Goal: Task Accomplishment & Management: Complete application form

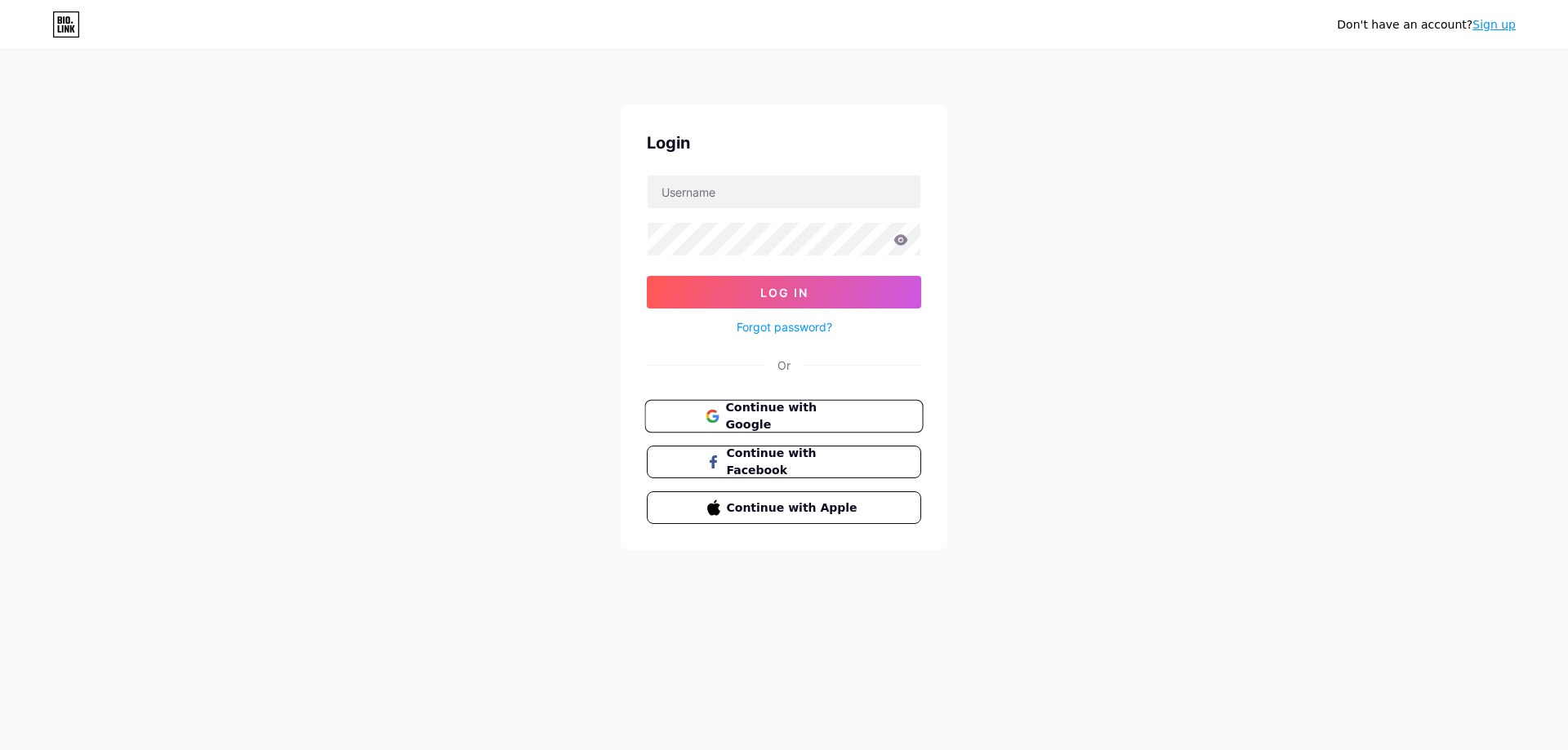
click at [794, 415] on span "Continue with Google" at bounding box center [794, 416] width 137 height 35
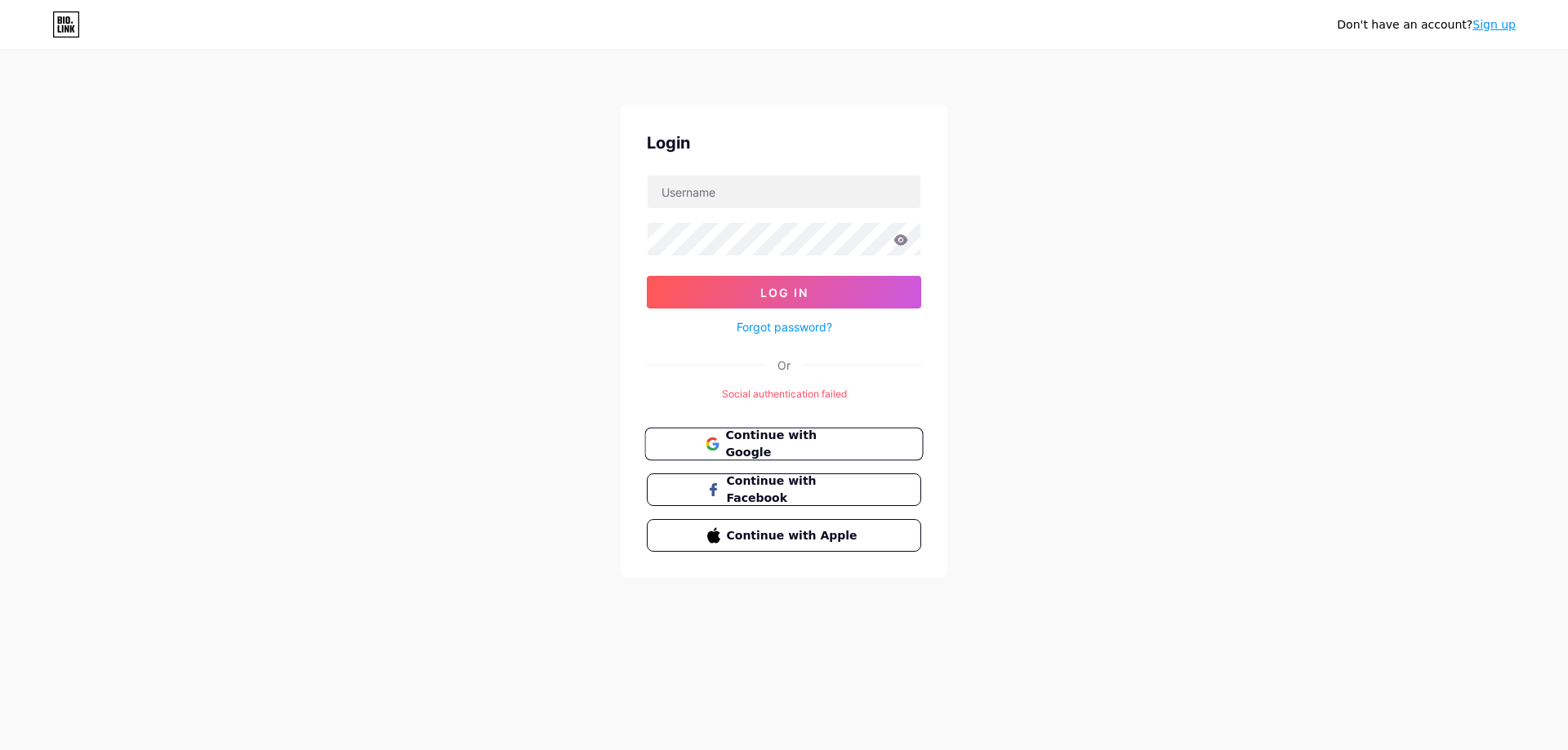
click at [829, 442] on span "Continue with Google" at bounding box center [794, 445] width 137 height 35
